Goal: Task Accomplishment & Management: Complete application form

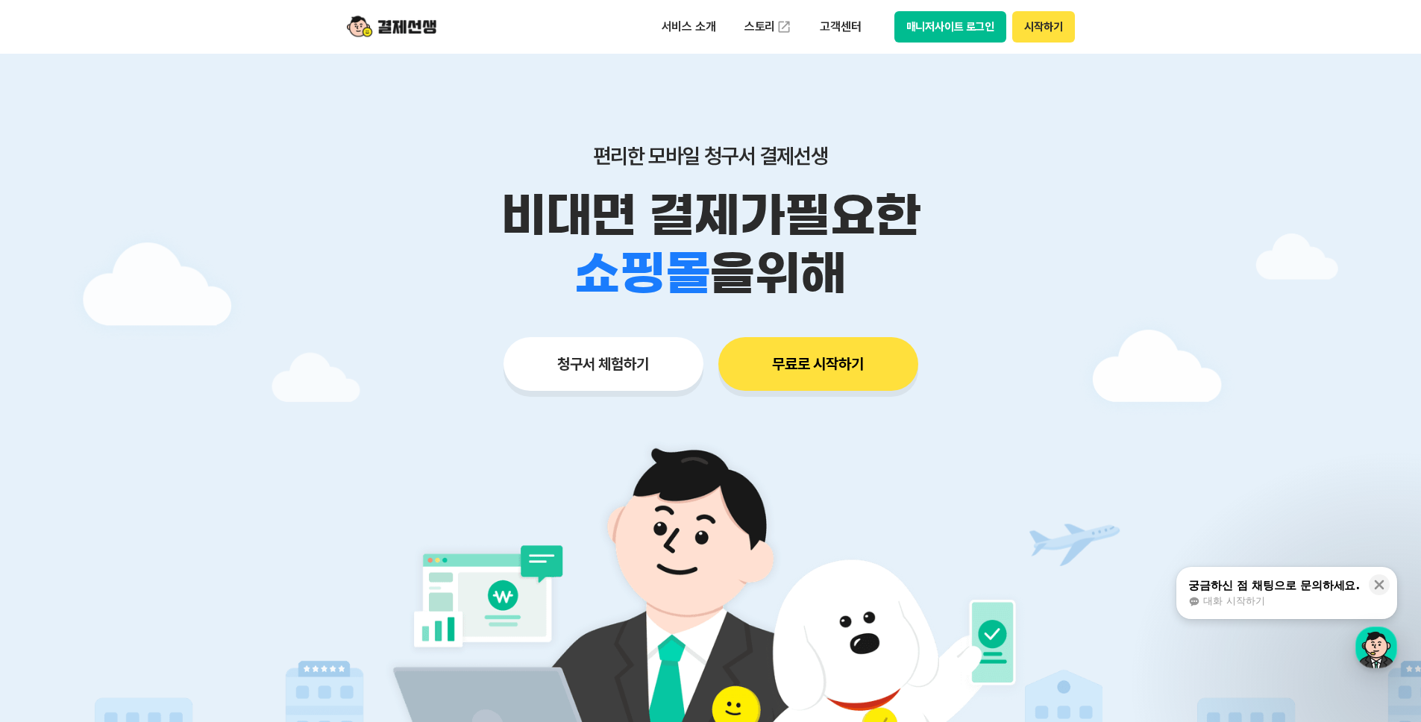
click at [924, 15] on button "매니저사이트 로그인" at bounding box center [950, 26] width 113 height 31
click at [841, 357] on button "무료로 시작하기" at bounding box center [818, 364] width 200 height 54
click at [959, 26] on button "매니저사이트 로그인" at bounding box center [950, 26] width 113 height 31
click at [934, 33] on button "매니저사이트 로그인" at bounding box center [950, 26] width 113 height 31
click at [960, 28] on button "매니저사이트 로그인" at bounding box center [950, 26] width 113 height 31
